Goal: Contribute content

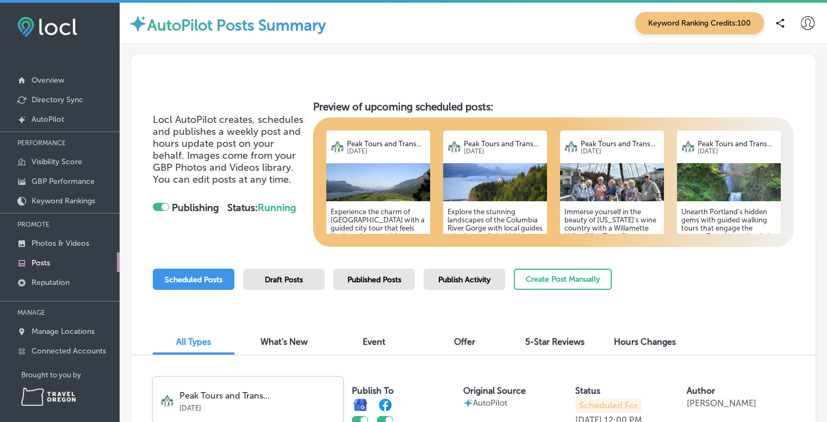
click at [376, 210] on h5 "Experience the charm of [GEOGRAPHIC_DATA] with a guided city tour that feels li…" at bounding box center [378, 269] width 95 height 122
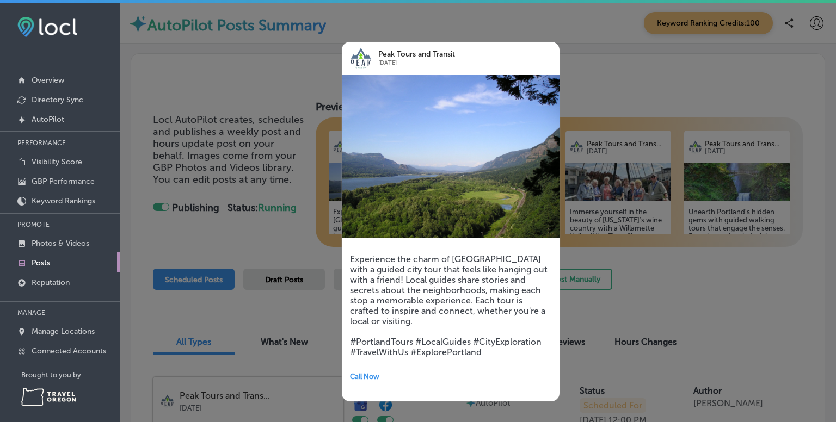
click at [617, 61] on div at bounding box center [418, 211] width 836 height 422
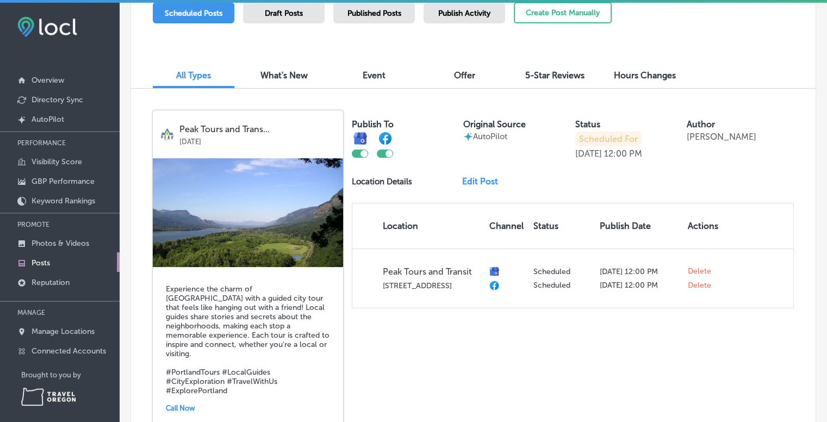
scroll to position [273, 0]
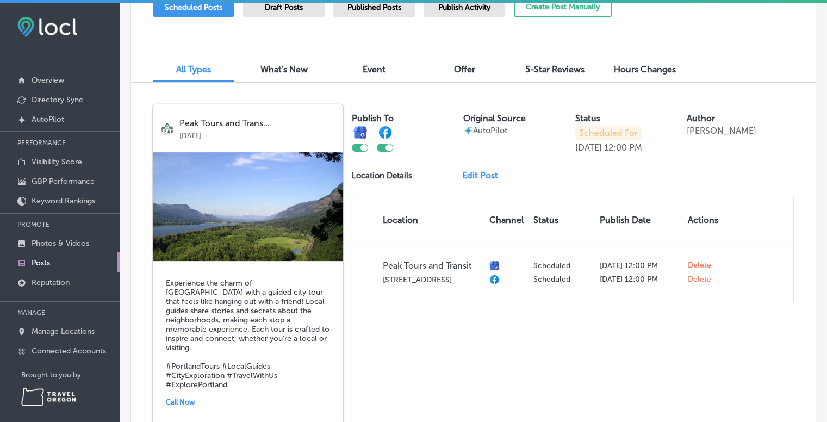
click at [474, 170] on link "Edit Post" at bounding box center [484, 175] width 45 height 10
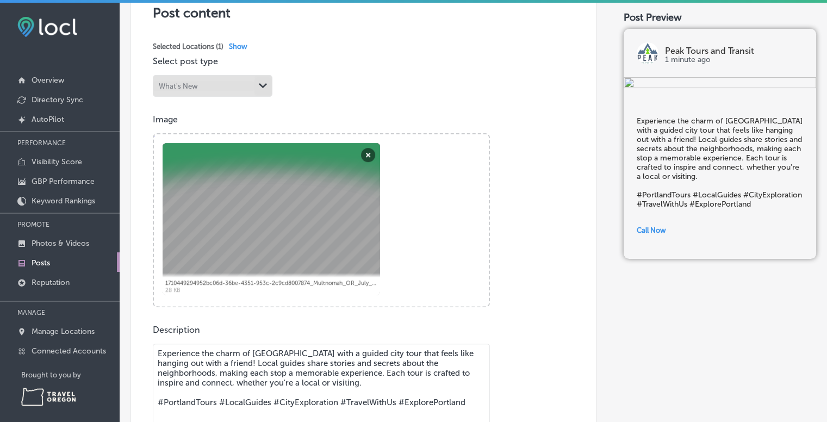
scroll to position [245, 0]
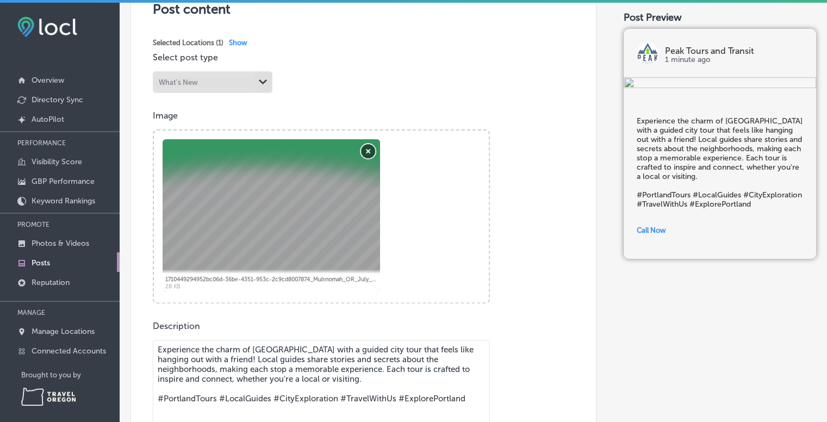
click at [369, 151] on button "Remove" at bounding box center [368, 151] width 14 height 14
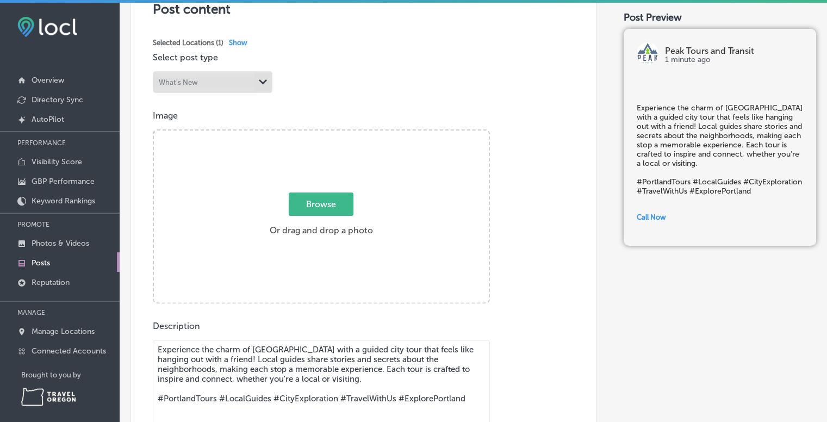
click at [316, 202] on span "Browse" at bounding box center [321, 204] width 65 height 23
click at [316, 134] on input "Browse Or drag and drop a photo" at bounding box center [321, 132] width 335 height 3
type input "C:\fakepath\38bdfb5d-bd44-4524-9025-f311fd13bc15.jpg"
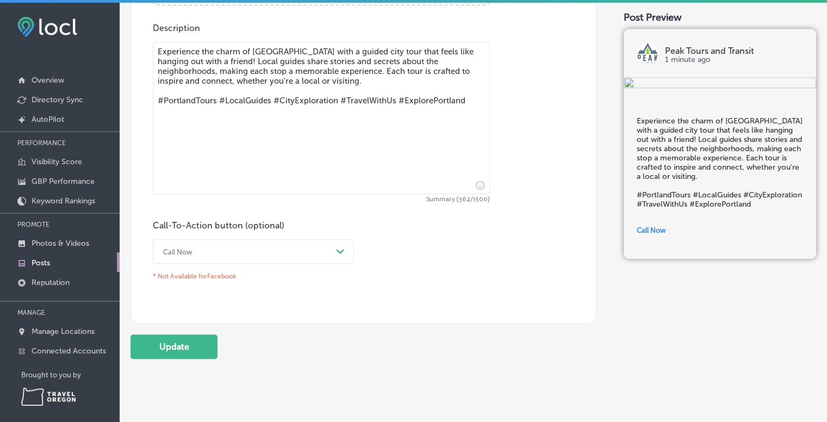
scroll to position [542, 0]
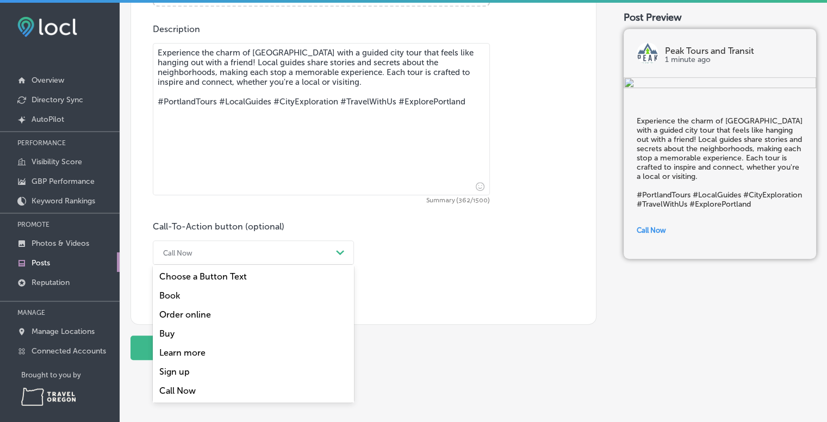
click at [311, 251] on div "Call Now" at bounding box center [245, 252] width 174 height 17
click at [171, 350] on div "Learn more" at bounding box center [253, 352] width 201 height 19
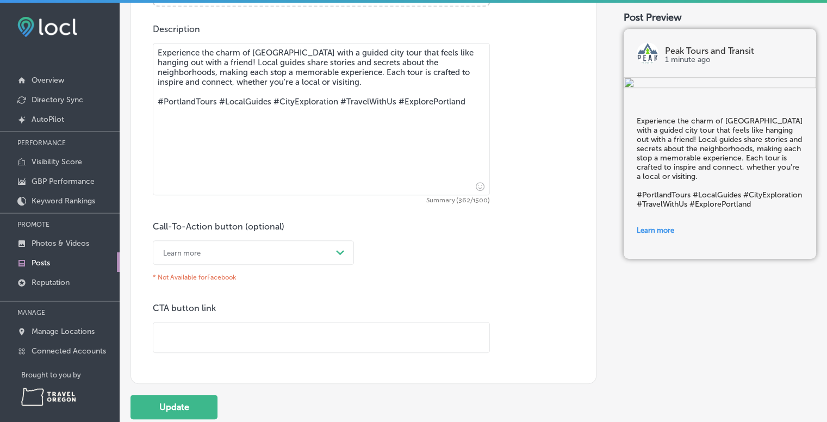
click at [237, 328] on input "text" at bounding box center [321, 338] width 336 height 30
paste input "[URL][DOMAIN_NAME]"
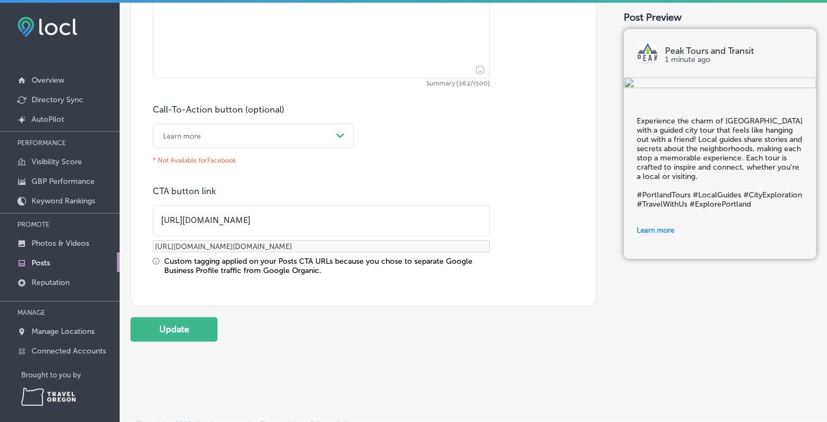
scroll to position [664, 0]
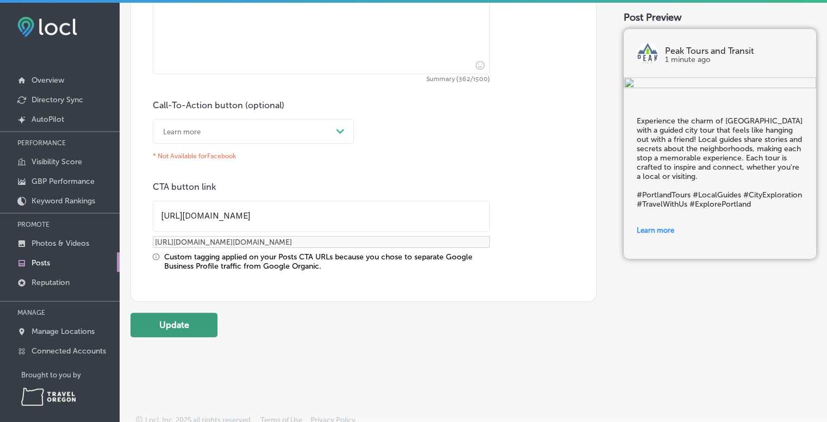
type input "[URL][DOMAIN_NAME]"
click at [201, 320] on button "Update" at bounding box center [174, 325] width 87 height 24
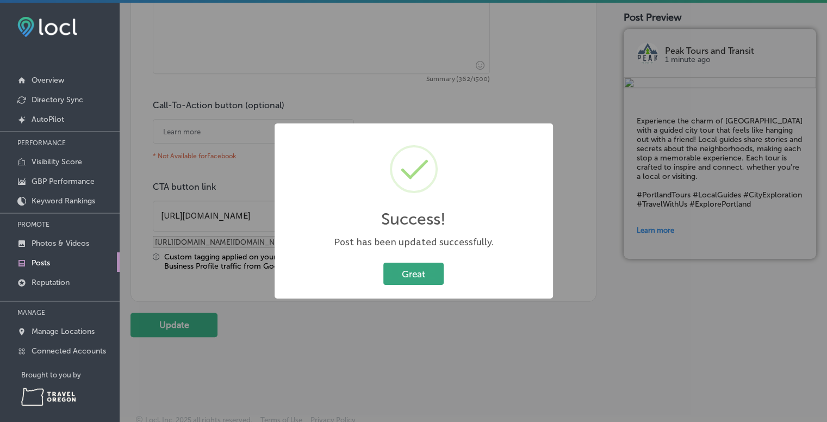
click at [420, 274] on button "Great" at bounding box center [413, 274] width 60 height 22
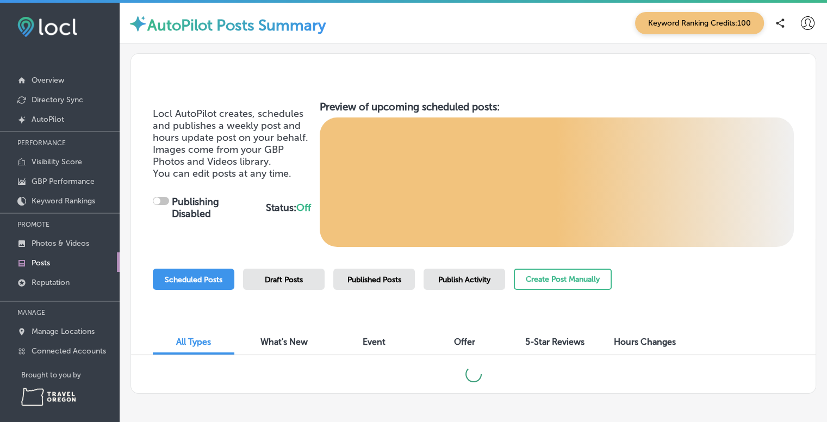
checkbox input "true"
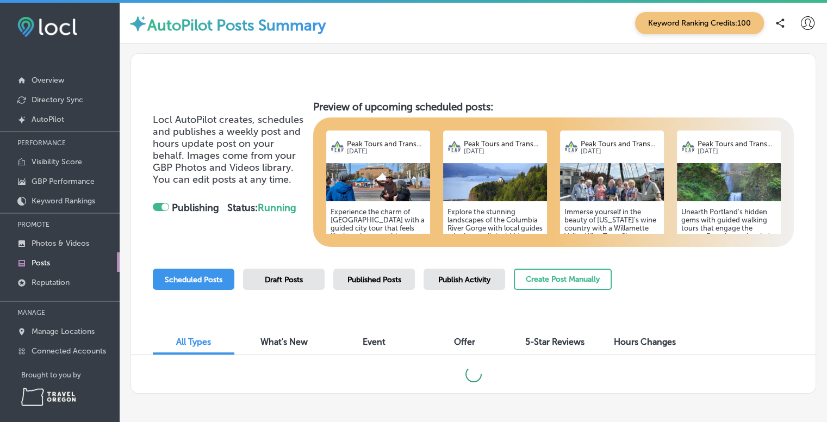
click at [482, 203] on div "Explore the stunning landscapes of the Columbia River Gorge with local guides w…" at bounding box center [495, 279] width 104 height 157
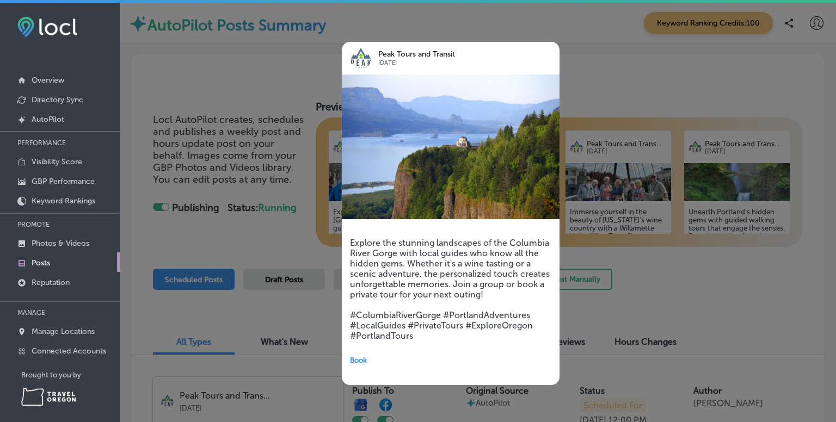
click at [361, 362] on span "Book" at bounding box center [358, 360] width 17 height 8
click at [356, 360] on span "Book" at bounding box center [358, 360] width 17 height 8
click at [647, 74] on div at bounding box center [418, 211] width 836 height 422
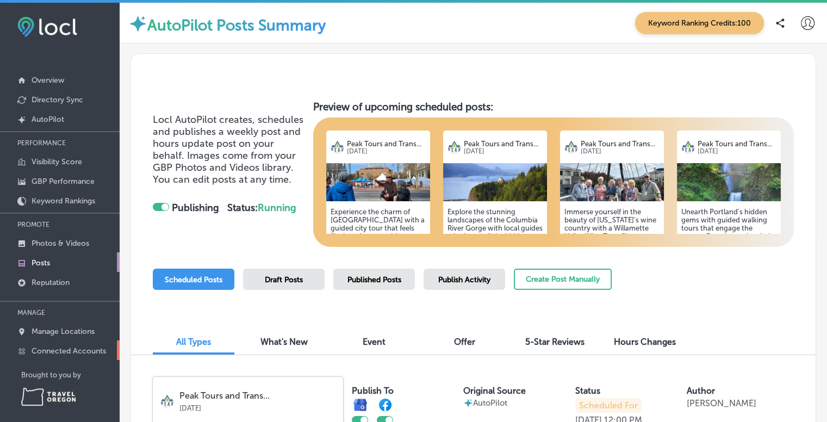
click at [64, 347] on p "Connected Accounts" at bounding box center [69, 351] width 75 height 9
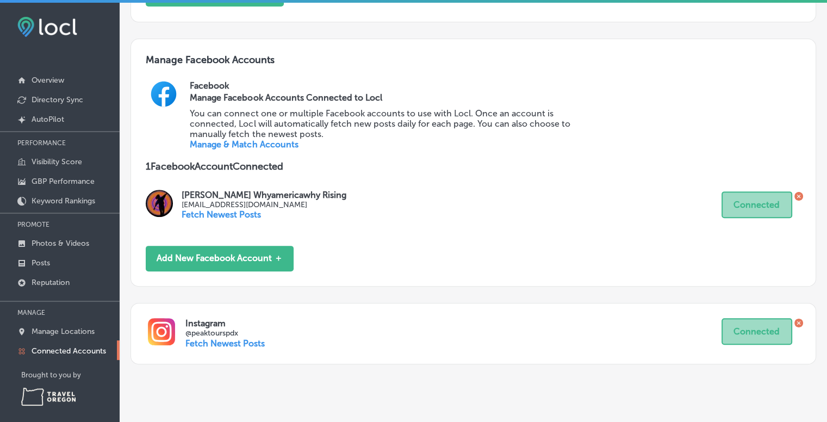
scroll to position [384, 0]
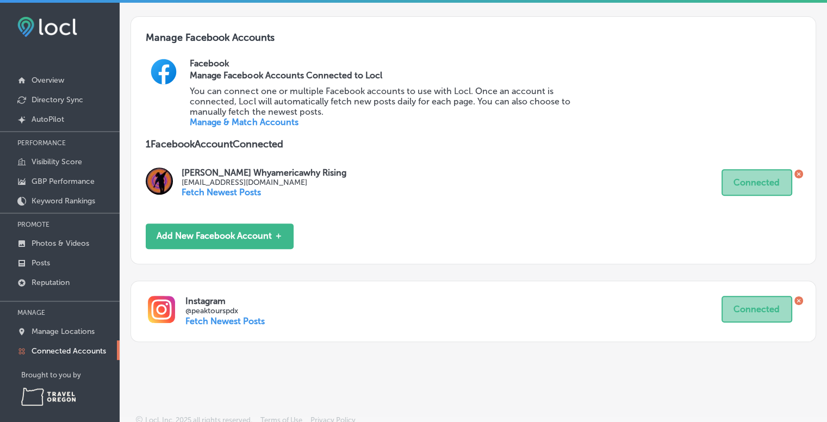
click at [231, 319] on p "Fetch Newest Posts" at bounding box center [224, 321] width 79 height 10
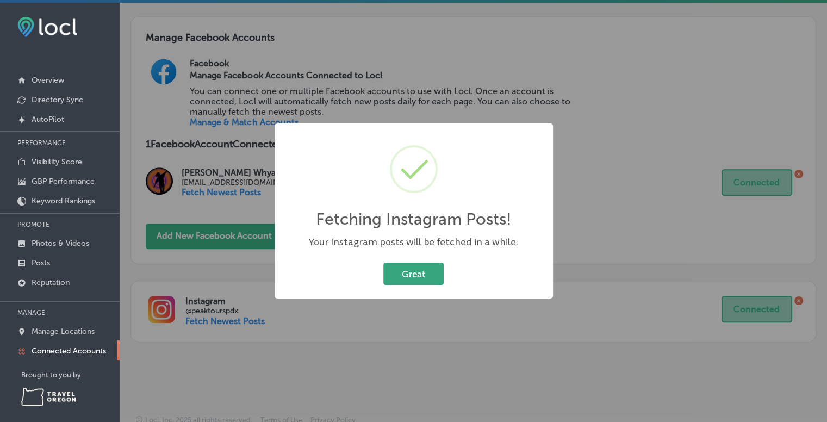
click at [435, 279] on button "Great" at bounding box center [413, 274] width 60 height 22
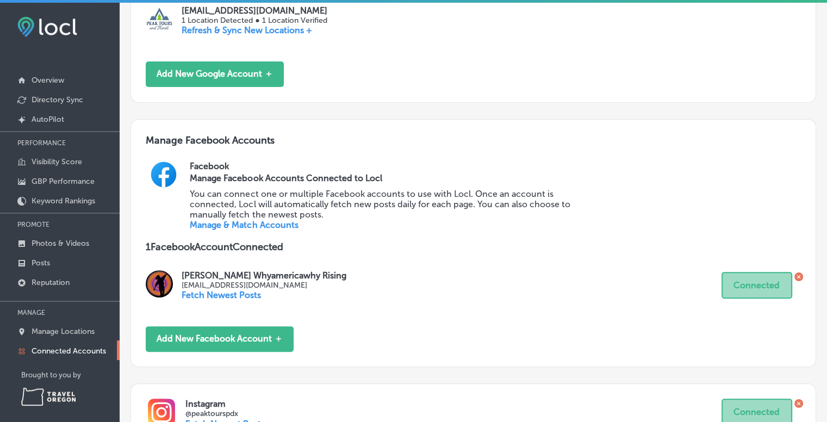
scroll to position [0, 0]
